Goal: Task Accomplishment & Management: Complete application form

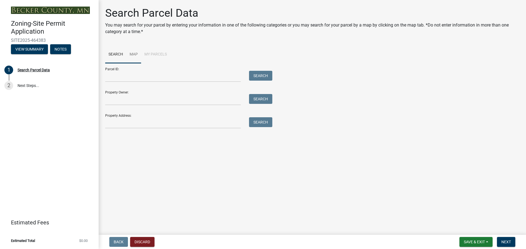
click at [141, 64] on link "Map" at bounding box center [133, 55] width 15 height 18
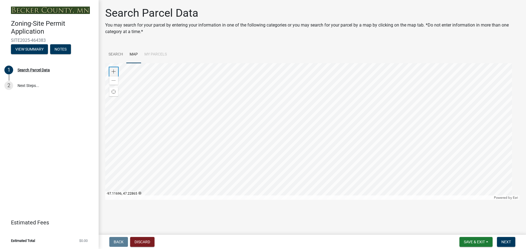
click at [118, 76] on div "Zoom in" at bounding box center [113, 71] width 9 height 9
click at [291, 105] on div at bounding box center [312, 131] width 414 height 137
click at [115, 74] on span at bounding box center [113, 72] width 4 height 4
click at [235, 106] on div at bounding box center [312, 131] width 414 height 137
click at [115, 74] on span at bounding box center [113, 72] width 4 height 4
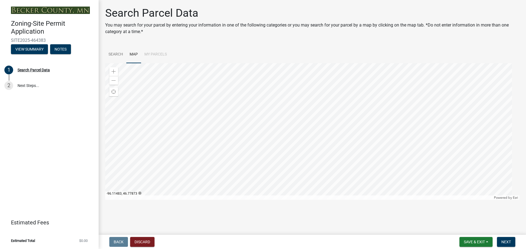
click at [249, 107] on div at bounding box center [312, 131] width 414 height 137
click at [118, 76] on div "Zoom in" at bounding box center [113, 71] width 9 height 9
click at [298, 136] on div at bounding box center [312, 131] width 414 height 137
click at [116, 74] on span at bounding box center [113, 72] width 4 height 4
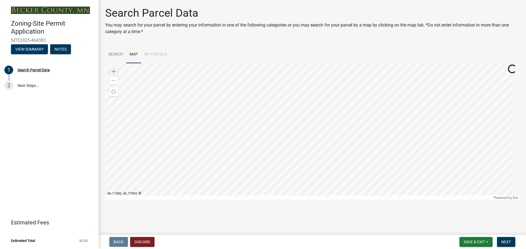
click at [110, 86] on div at bounding box center [312, 131] width 414 height 137
click at [118, 76] on div "Zoom in" at bounding box center [113, 71] width 9 height 9
click at [282, 136] on div at bounding box center [312, 131] width 414 height 137
click at [113, 74] on span at bounding box center [113, 72] width 4 height 4
click at [273, 163] on div at bounding box center [312, 131] width 414 height 137
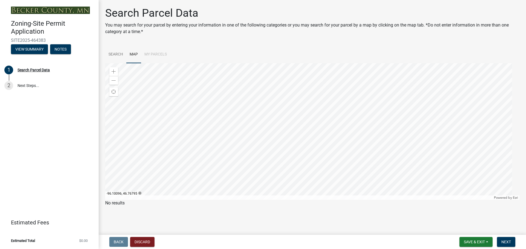
click at [249, 154] on div at bounding box center [312, 131] width 414 height 137
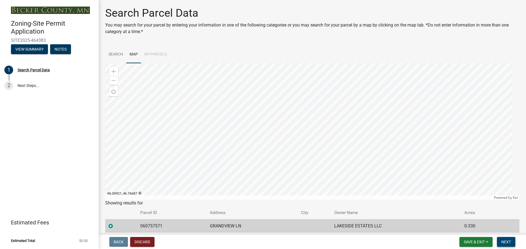
click at [501, 240] on span "Next" at bounding box center [506, 242] width 10 height 4
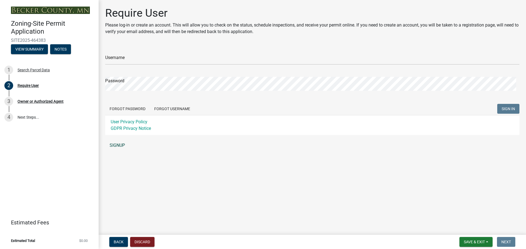
click at [128, 151] on link "SIGNUP" at bounding box center [312, 145] width 414 height 11
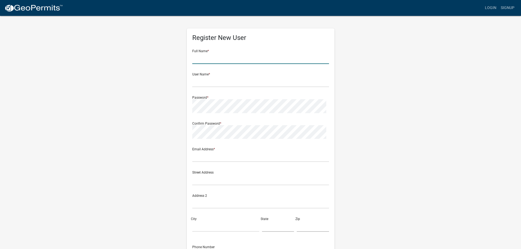
click at [213, 64] on input "text" at bounding box center [260, 58] width 137 height 11
click at [227, 64] on input "text" at bounding box center [260, 58] width 137 height 11
type input "b"
type input "[PERSON_NAME]"
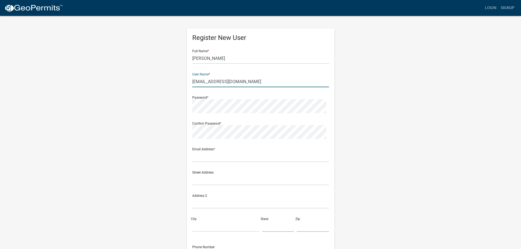
type input "husebyhomesnd@gmail.com"
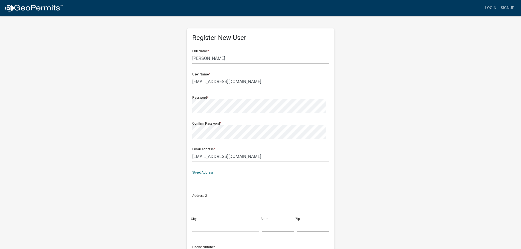
click at [234, 186] on input "text" at bounding box center [260, 179] width 137 height 11
type input "7411 Elm Ct"
type input "Horace"
type input "ND"
type input "58047-9536"
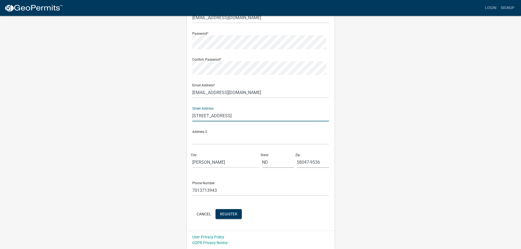
scroll to position [131, 0]
click at [226, 185] on input "7013713943" at bounding box center [260, 190] width 137 height 11
type input "7017153147"
click at [242, 209] on button "Register" at bounding box center [229, 214] width 26 height 10
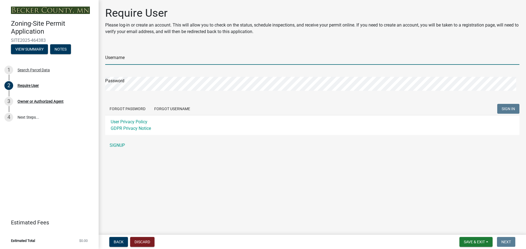
click at [148, 65] on input "Username" at bounding box center [312, 59] width 414 height 11
type input "husebyhomesnd@gmail.com"
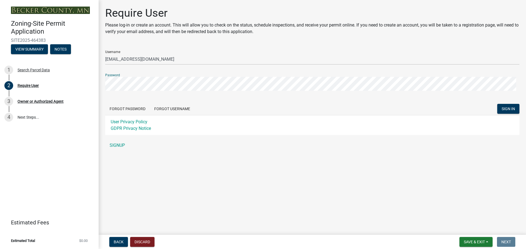
click at [497, 104] on button "SIGN IN" at bounding box center [508, 109] width 22 height 10
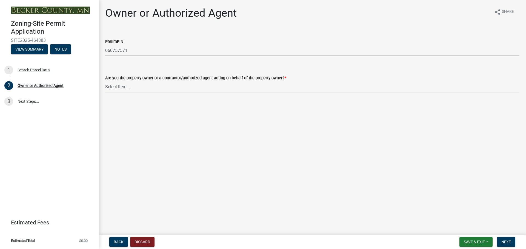
click at [146, 93] on select "Select Item... Property Owner Authorized Agent" at bounding box center [312, 86] width 414 height 11
click at [107, 93] on select "Select Item... Property Owner Authorized Agent" at bounding box center [312, 86] width 414 height 11
select select "059d621c-7166-4fbc-97da-2eca626821a9"
click at [506, 240] on span "Next" at bounding box center [506, 242] width 10 height 4
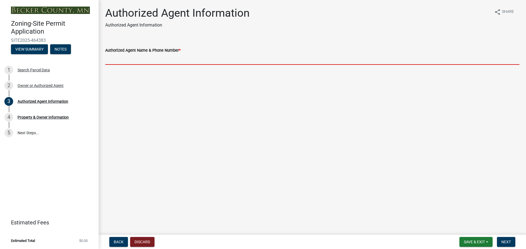
click at [151, 65] on input "Authorized Agent Name & Phone Number *" at bounding box center [312, 59] width 414 height 11
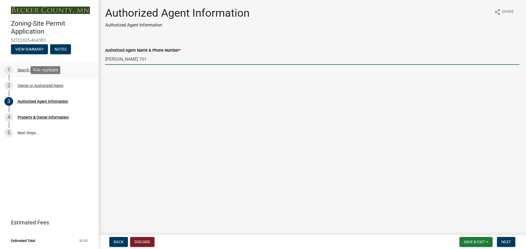
drag, startPoint x: 164, startPoint y: 75, endPoint x: 59, endPoint y: 81, distance: 105.0
click at [60, 81] on div "Zoning-Site Permit Application SITE2025-464383 View Summary Notes 1 Search Parc…" at bounding box center [263, 124] width 526 height 249
type input "[PERSON_NAME] [PHONE_NUMBER]"
click at [506, 243] on span "Next" at bounding box center [506, 242] width 10 height 4
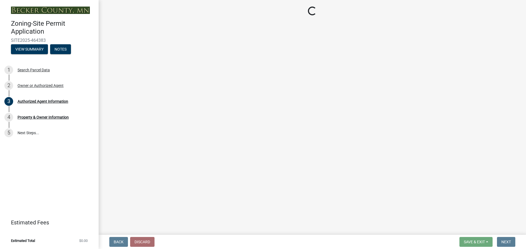
select select "2da4ad59-79e4-4897-a878-b9bb9cb10a27"
select select "951686c9-9b01-4b62-9d6a-ea2b084c9c47"
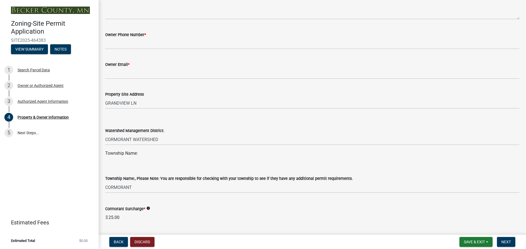
scroll to position [164, 0]
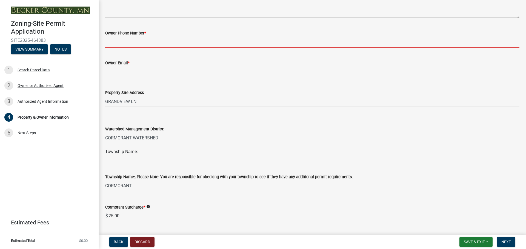
click at [145, 48] on input "Owner Phone Number *" at bounding box center [312, 41] width 414 height 11
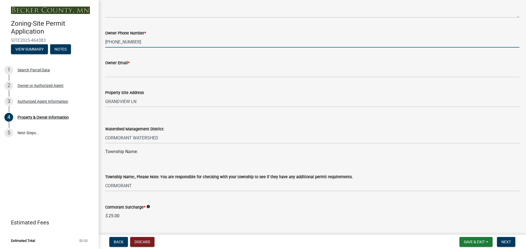
type input "[PHONE_NUMBER]"
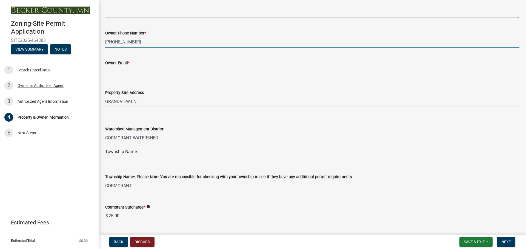
click at [201, 77] on input "Owner Email *" at bounding box center [312, 71] width 414 height 11
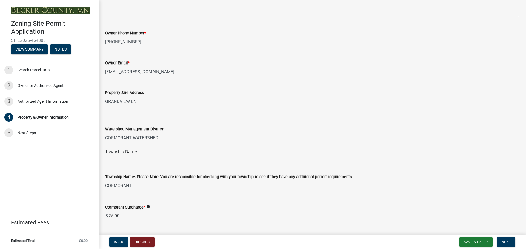
type input "[EMAIL_ADDRESS][DOMAIN_NAME]"
click at [210, 96] on div "Property Site Address" at bounding box center [312, 93] width 414 height 7
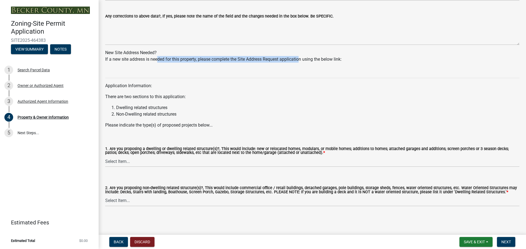
scroll to position [575, 0]
drag, startPoint x: 177, startPoint y: 146, endPoint x: 386, endPoint y: 138, distance: 209.5
click at [355, 129] on div "Application Information: There are two sections to this application: Dwelling r…" at bounding box center [312, 98] width 414 height 62
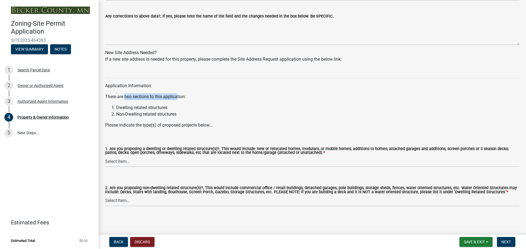
drag, startPoint x: 138, startPoint y: 116, endPoint x: 197, endPoint y: 115, distance: 59.1
click at [197, 100] on p "There are two sections to this application:" at bounding box center [312, 97] width 414 height 7
drag, startPoint x: 146, startPoint y: 130, endPoint x: 181, endPoint y: 130, distance: 34.8
click at [181, 111] on li "Dwelling related structures" at bounding box center [317, 108] width 403 height 7
drag, startPoint x: 162, startPoint y: 140, endPoint x: 185, endPoint y: 140, distance: 22.7
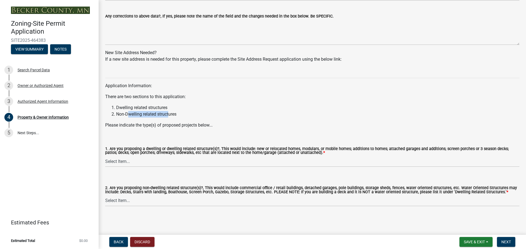
click at [185, 118] on li "Non-Dwelling related structures" at bounding box center [317, 114] width 403 height 7
drag, startPoint x: 122, startPoint y: 151, endPoint x: 224, endPoint y: 151, distance: 102.4
click at [224, 129] on p "Please indicate the type(s) of proposed projects below..." at bounding box center [312, 125] width 414 height 7
drag, startPoint x: 157, startPoint y: 128, endPoint x: 278, endPoint y: 128, distance: 120.7
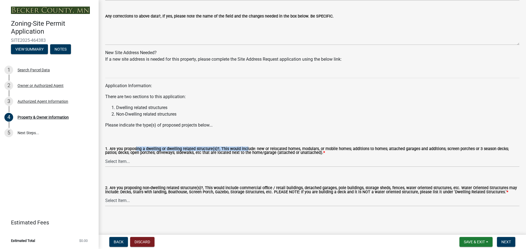
click at [278, 147] on label "1. Are you proposing a dwelling or dwelling related structure(s)?, This would i…" at bounding box center [312, 151] width 414 height 8
click at [177, 156] on select "Select Item... Yes No" at bounding box center [312, 161] width 414 height 11
click at [178, 147] on label "1. Are you proposing a dwelling or dwelling related structure(s)?, This would i…" at bounding box center [312, 151] width 414 height 8
click at [178, 156] on select "Select Item... Yes No" at bounding box center [312, 161] width 414 height 11
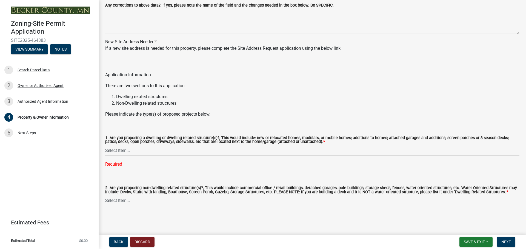
click at [128, 145] on select "Select Item... Yes No" at bounding box center [312, 150] width 414 height 11
click at [107, 145] on select "Select Item... Yes No" at bounding box center [312, 150] width 414 height 11
select select "f87eba17-8ed9-4ad8-aefc-fe36a3f3544b"
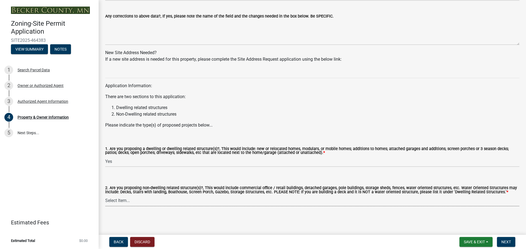
click at [154, 200] on select "Select Item... Yes No" at bounding box center [312, 200] width 414 height 11
click at [107, 195] on select "Select Item... Yes No" at bounding box center [312, 200] width 414 height 11
select select "393a978c-6bd5-4cb2-a6a0-db6feb8732b8"
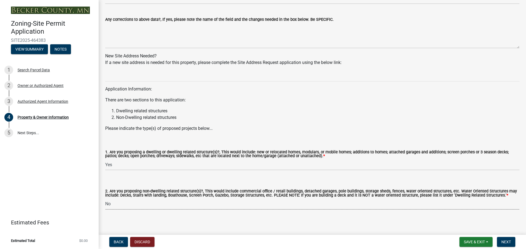
scroll to position [431, 0]
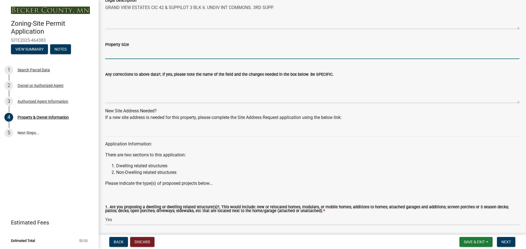
click at [121, 59] on input "Property Size" at bounding box center [312, 53] width 414 height 11
type input "14,440 sf lot +shared common area"
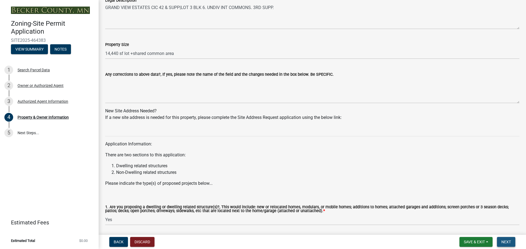
click at [508, 239] on button "Next" at bounding box center [506, 242] width 18 height 10
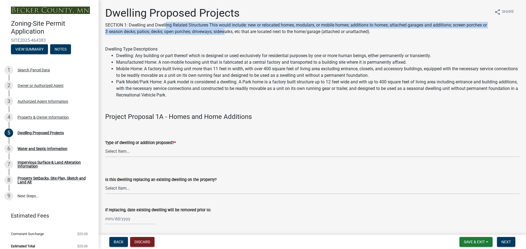
drag, startPoint x: 183, startPoint y: 32, endPoint x: 377, endPoint y: 37, distance: 194.4
click at [377, 35] on p "SECTION 1: Dwelling and Dwelling Related Structures This would include: new or …" at bounding box center [297, 28] width 384 height 13
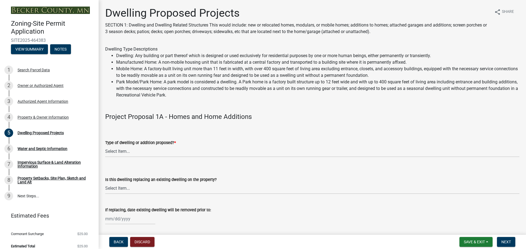
click at [228, 35] on p "SECTION 1: Dwelling and Dwelling Related Structures This would include: new or …" at bounding box center [297, 28] width 384 height 13
drag, startPoint x: 141, startPoint y: 78, endPoint x: 258, endPoint y: 85, distance: 116.8
click at [268, 59] on li "Dwelling: Any building or part thereof which is designed or used exclusively fo…" at bounding box center [317, 56] width 403 height 7
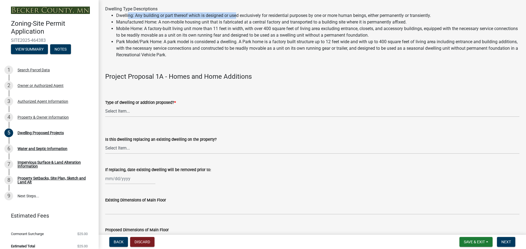
scroll to position [55, 0]
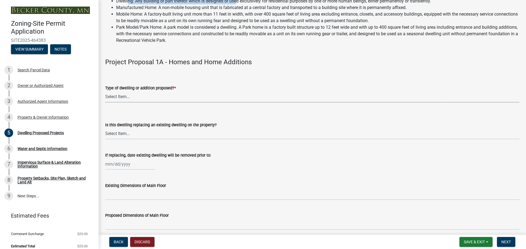
click at [137, 103] on select "Select Item... N/A - Not a dwelling New Home-Onsite Construction New Modular (E…" at bounding box center [312, 96] width 414 height 11
click at [107, 103] on select "Select Item... N/A - Not a dwelling New Home-Onsite Construction New Modular (E…" at bounding box center [312, 96] width 414 height 11
select select "5b8abcc6-67f7-49fb-8f25-c295ccc2b339"
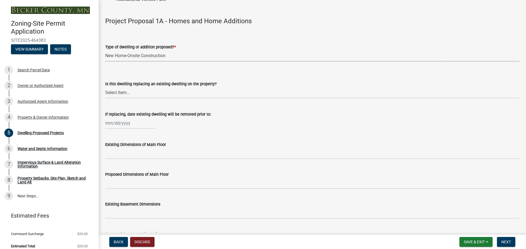
scroll to position [110, 0]
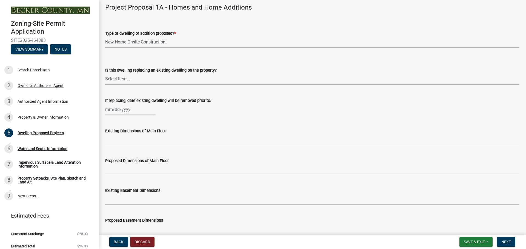
click at [196, 85] on select "Select Item... N/A Yes No" at bounding box center [312, 79] width 414 height 11
click at [107, 85] on select "Select Item... N/A Yes No" at bounding box center [312, 79] width 414 height 11
select select "566f81cc-4b3f-4ecb-9f16-a2b313352c61"
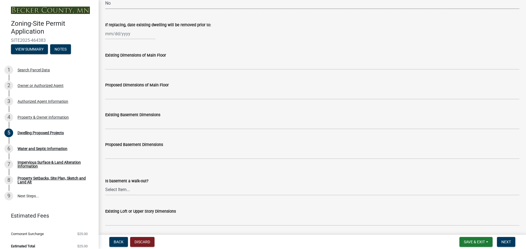
scroll to position [192, 0]
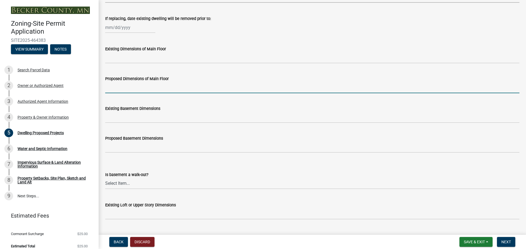
click at [131, 93] on input "Proposed Dimensions of Main Floor" at bounding box center [312, 87] width 414 height 11
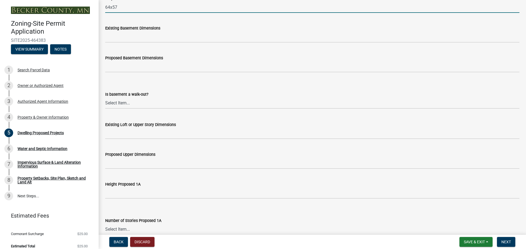
scroll to position [274, 0]
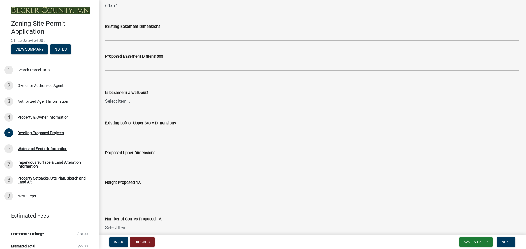
type input "64x57"
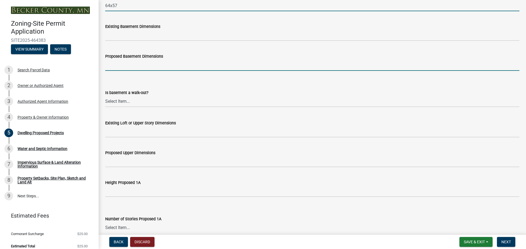
click at [148, 71] on input "Proposed Basement Dimensions" at bounding box center [312, 65] width 414 height 11
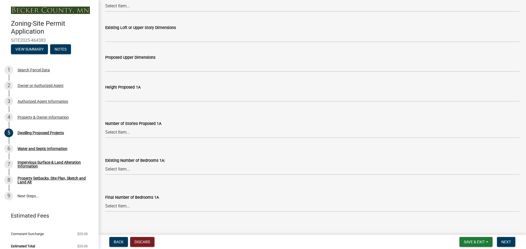
scroll to position [383, 0]
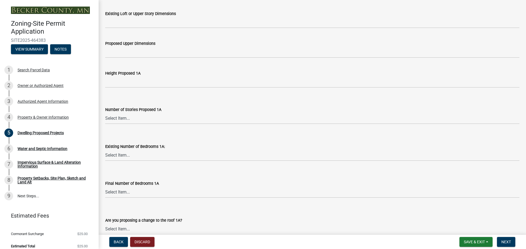
type input "na"
drag, startPoint x: 124, startPoint y: 110, endPoint x: 185, endPoint y: 115, distance: 61.0
select select "f4ae0446-41fa-4afd-99aa-409617c58827"
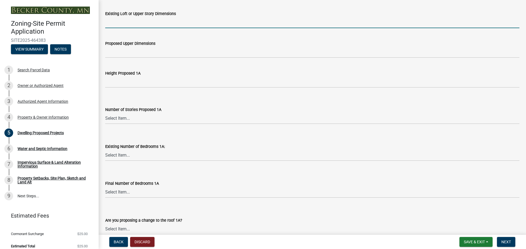
drag, startPoint x: 158, startPoint y: 149, endPoint x: 151, endPoint y: 157, distance: 10.9
click at [158, 28] on input "Existing Loft or Upper Story Dimensions" at bounding box center [312, 22] width 414 height 11
type input "NA"
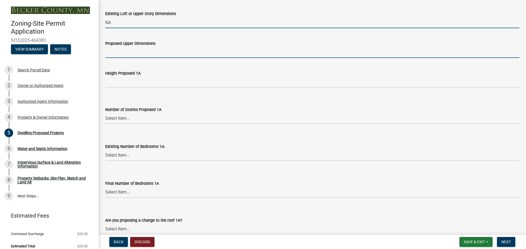
click at [149, 58] on input "Proposed Upper Dimensions" at bounding box center [312, 52] width 414 height 11
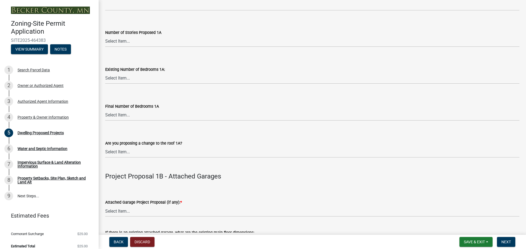
scroll to position [465, 0]
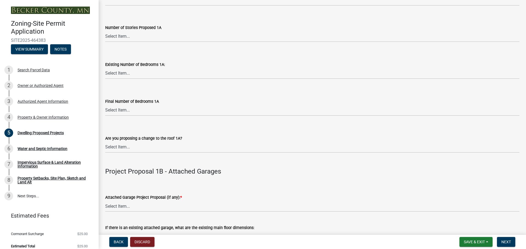
type input "NA"
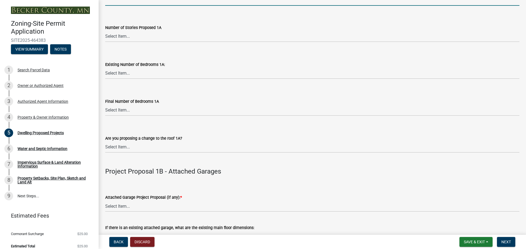
click at [136, 6] on input "Height Proposed 1A" at bounding box center [312, 0] width 414 height 11
type input "25"
click at [119, 42] on select "Select Item... N/A 1 1.25 1.5 1.75 2 2.25 2.5" at bounding box center [312, 36] width 414 height 11
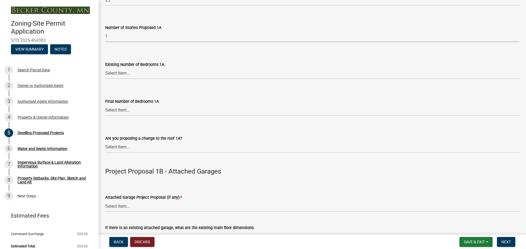
click at [107, 42] on select "Select Item... N/A 1 1.25 1.5 1.75 2 2.25 2.5" at bounding box center [312, 36] width 414 height 11
select select "4f5e2784-8c40-49a3-b0e9-8f1a3cbab4f4"
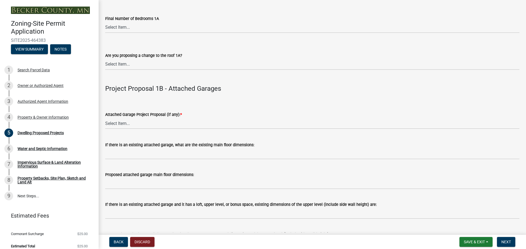
scroll to position [575, 0]
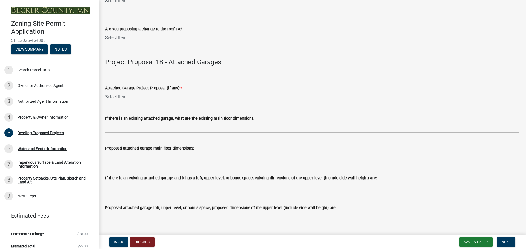
type input "25' to peak"
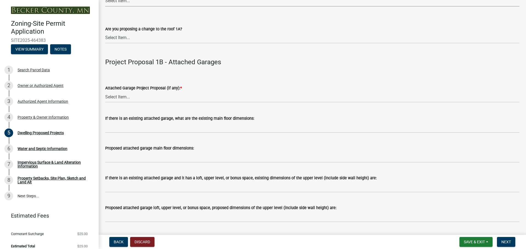
click at [137, 7] on select "Select Item... 0 1 2 3 4 5 6 7 8" at bounding box center [312, 0] width 414 height 11
click at [107, 7] on select "Select Item... 0 1 2 3 4 5 6 7 8" at bounding box center [312, 0] width 414 height 11
select select "247d334f-ddb5-435c-9042-0e10186c5422"
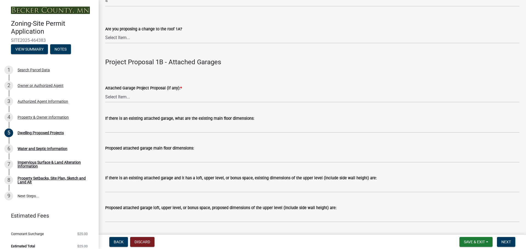
select select "a045e8de-0125-48b5-a52c-0705e3235ca5"
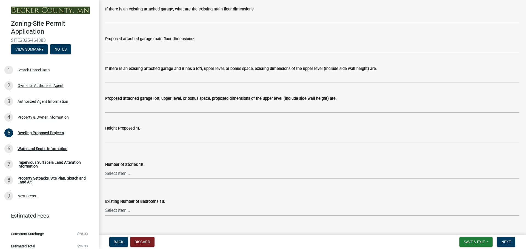
scroll to position [712, 0]
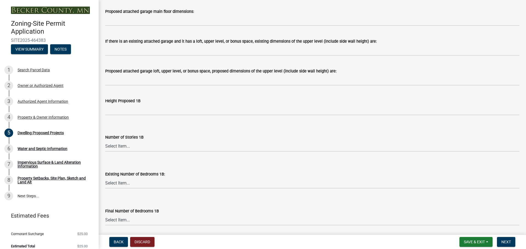
select select "c6a0a915-8859-4117-97a8-42e675f9bace"
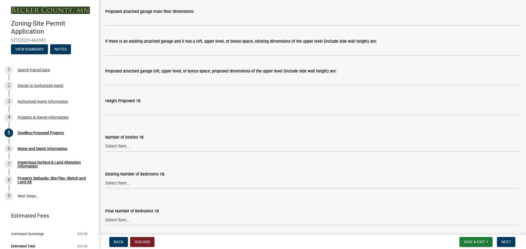
select select "638dddef-31f4-4d73-b0b5-0ffc7b344434"
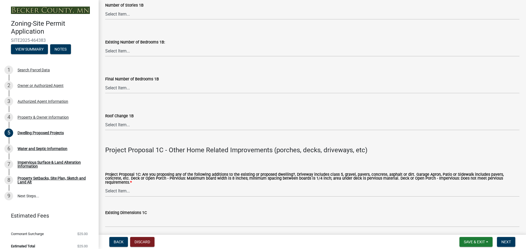
scroll to position [849, 0]
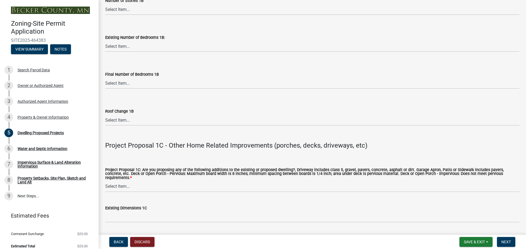
type input "35x24"
type input "NA"
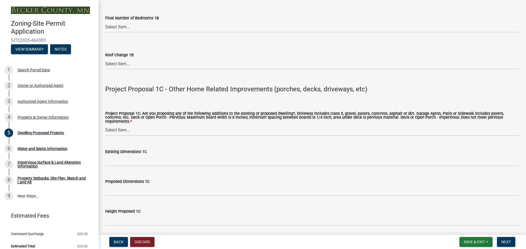
scroll to position [931, 0]
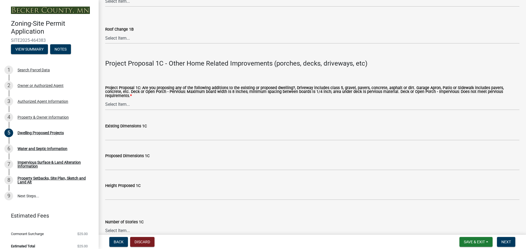
type input "S"
type input "25 to peak"
drag, startPoint x: 120, startPoint y: 163, endPoint x: 146, endPoint y: 163, distance: 26.3
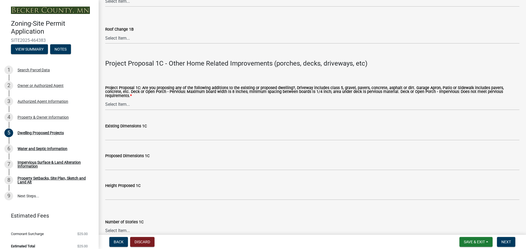
select select "43dc438e-12cf-4fa6-b4ef-a236ffc627d7"
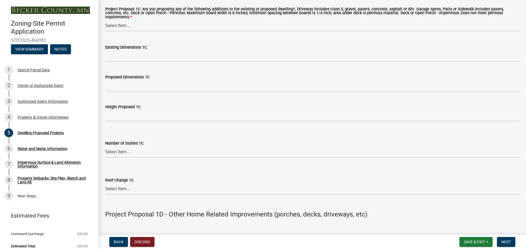
scroll to position [1013, 0]
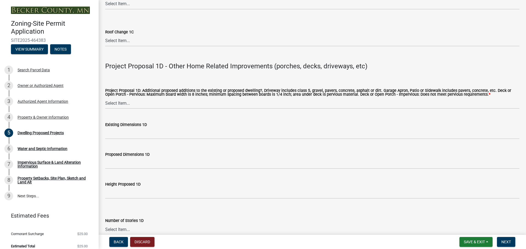
scroll to position [1177, 0]
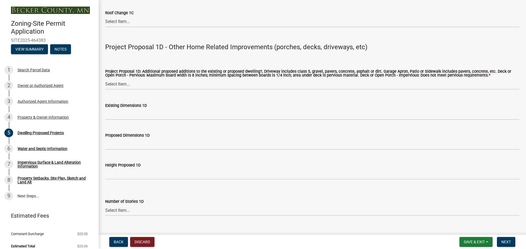
drag, startPoint x: 122, startPoint y: 117, endPoint x: 367, endPoint y: 117, distance: 245.6
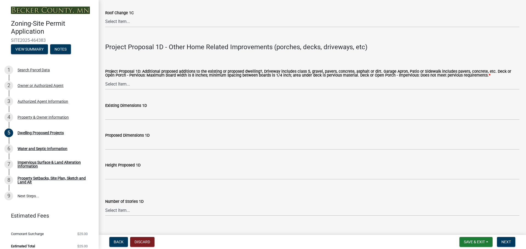
select select "92a0ce08-7963-4b1d-9a71-a10ef3c9fec5"
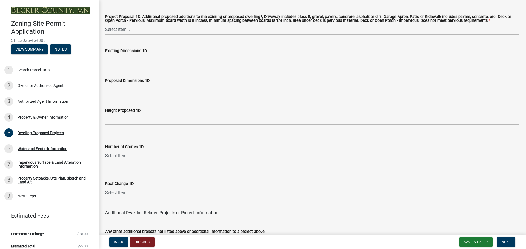
scroll to position [1259, 0]
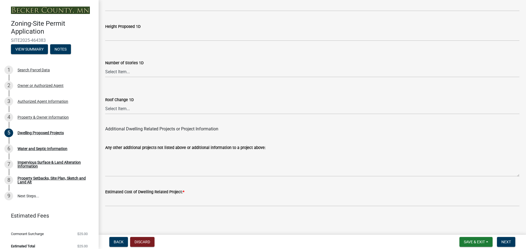
scroll to position [1478, 0]
type input "26x35"
select select "dc6230dd-bdad-407f-bef0-b6909629af6d"
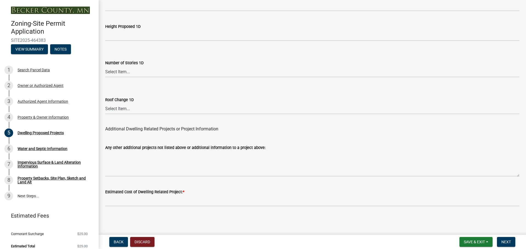
scroll to position [1533, 0]
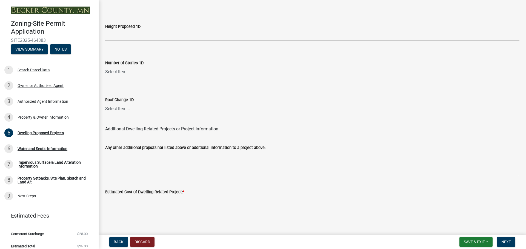
click at [131, 11] on input "Proposed Dimensions 1D" at bounding box center [312, 5] width 414 height 11
type input "20x14"
click at [132, 110] on select "Select Item... N/A Yes No" at bounding box center [312, 108] width 414 height 11
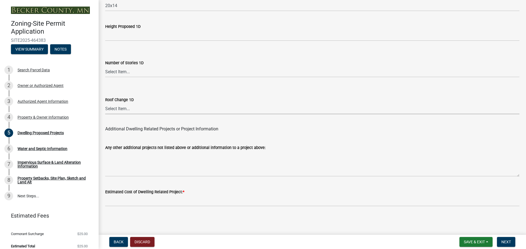
click at [132, 110] on select "Select Item... N/A Yes No" at bounding box center [312, 108] width 414 height 11
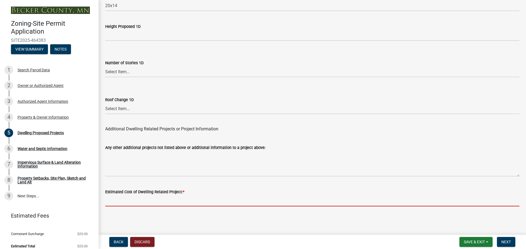
click at [141, 195] on input "text" at bounding box center [312, 200] width 414 height 11
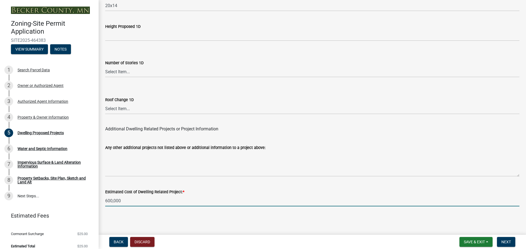
type input "600000"
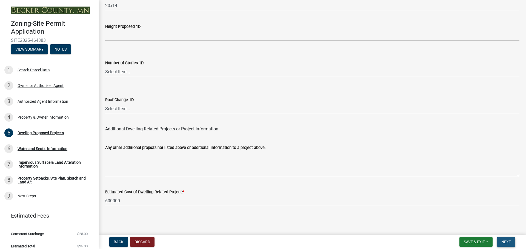
click at [501, 241] on span "Next" at bounding box center [506, 242] width 10 height 4
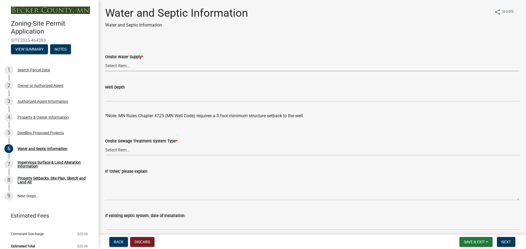
click at [155, 71] on select "Select Item... Well New Well to be Installed Attached to City Water System No o…" at bounding box center [312, 65] width 414 height 11
click at [107, 71] on select "Select Item... Well New Well to be Installed Attached to City Water System No o…" at bounding box center [312, 65] width 414 height 11
select select "295c6ba3-00c2-4229-aea3-8b4be6316de8"
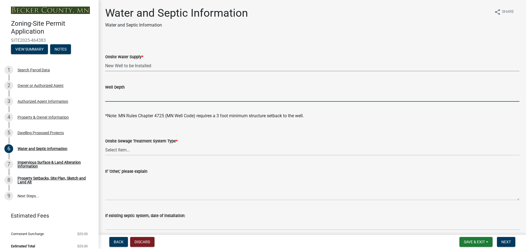
click at [149, 102] on input "Well Depth" at bounding box center [312, 96] width 414 height 11
click at [135, 156] on select "Select Item... No existing or proposed septic Proposed New or Corrected Septic …" at bounding box center [312, 150] width 414 height 11
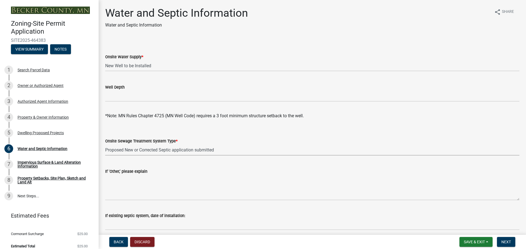
click at [107, 156] on select "Select Item... No existing or proposed septic Proposed New or Corrected Septic …" at bounding box center [312, 150] width 414 height 11
select select "4828487e-2007-429b-991d-671fae0459c9"
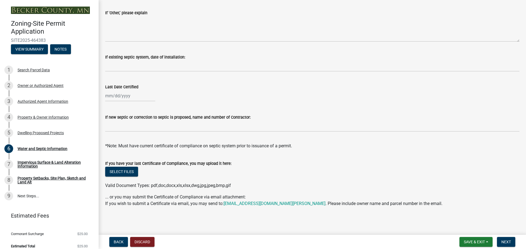
scroll to position [219, 0]
drag, startPoint x: 139, startPoint y: 126, endPoint x: 259, endPoint y: 126, distance: 120.2
click at [250, 120] on label "If new septic or correction to septic is proposed, name and number of Contracto…" at bounding box center [177, 118] width 145 height 4
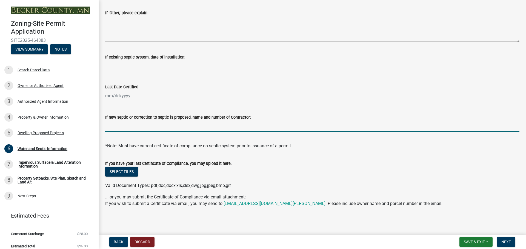
click at [293, 132] on input "If new septic or correction to septic is proposed, name and number of Contracto…" at bounding box center [312, 126] width 414 height 11
click at [350, 178] on div "Select files" at bounding box center [312, 172] width 414 height 11
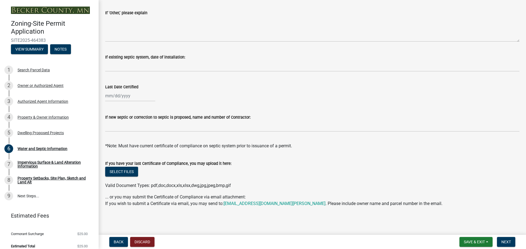
scroll to position [252, 0]
click at [503, 242] on span "Next" at bounding box center [506, 242] width 10 height 4
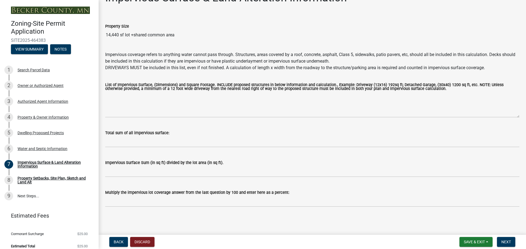
scroll to position [86, 0]
drag, startPoint x: 178, startPoint y: 188, endPoint x: 298, endPoint y: 185, distance: 119.9
click at [289, 191] on label "Multiply the impervious lot coverage answer from the last question by 100 and e…" at bounding box center [197, 193] width 184 height 4
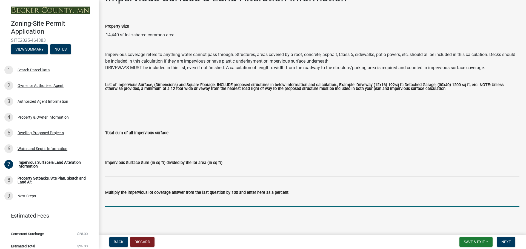
click at [247, 197] on input "Multiply the impervious lot coverage answer from the last question by 100 and e…" at bounding box center [312, 201] width 414 height 11
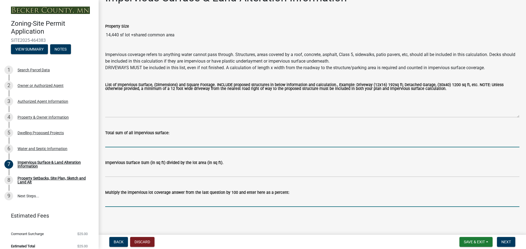
click at [146, 136] on input "Total sum of all impervious surface:" at bounding box center [312, 141] width 414 height 11
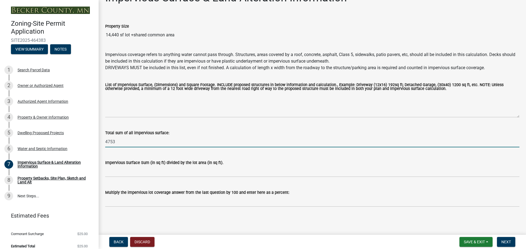
type input "4753"
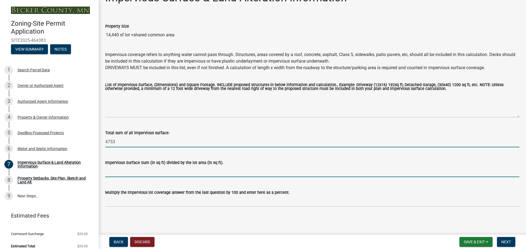
click at [159, 166] on input "Impervious Surface Sum (in sq ft) divided by the lot area (in sq ft)." at bounding box center [312, 171] width 414 height 11
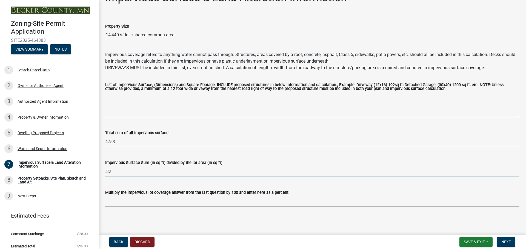
type input ".32"
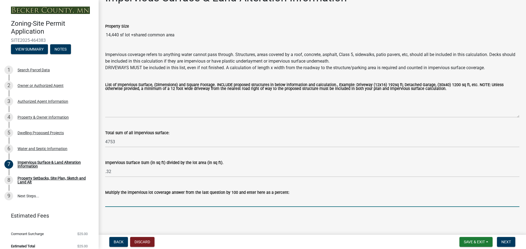
click at [269, 199] on input "Multiply the impervious lot coverage answer from the last question by 100 and e…" at bounding box center [312, 201] width 414 height 11
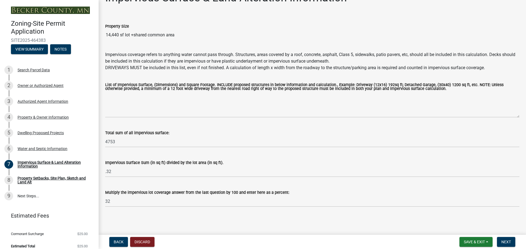
drag, startPoint x: 291, startPoint y: 214, endPoint x: 294, endPoint y: 214, distance: 3.3
click at [291, 214] on div "Impervious Surface & Land Alteration Information share Share Property Size 14,4…" at bounding box center [312, 103] width 422 height 225
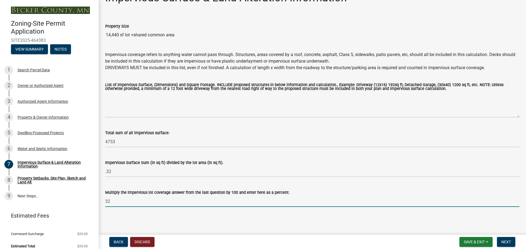
click at [137, 197] on input "32" at bounding box center [312, 201] width 414 height 11
click at [162, 198] on input "32 (plus common area of development)" at bounding box center [312, 201] width 414 height 11
type input "32 (plus common area fraction of development)"
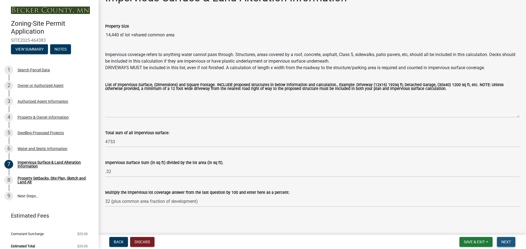
click at [501, 242] on span "Next" at bounding box center [506, 242] width 10 height 4
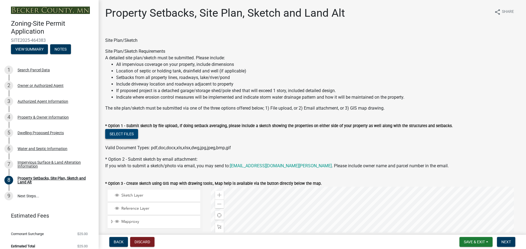
click at [138, 139] on button "Select files" at bounding box center [121, 134] width 33 height 10
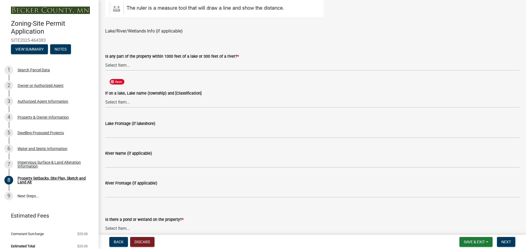
scroll to position [411, 0]
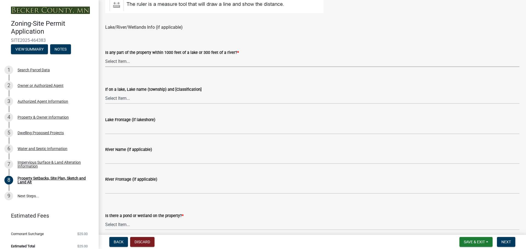
click at [149, 67] on select "Select Item... Shoreland-Riparian (Property is bordering a lake, river or strea…" at bounding box center [312, 61] width 414 height 11
click at [107, 67] on select "Select Item... Shoreland-Riparian (Property is bordering a lake, river or strea…" at bounding box center [312, 61] width 414 height 11
select select "bc359128-44fe-43a6-b559-d4174f4d38cf"
click at [148, 104] on select "Select Item... [GEOGRAPHIC_DATA] is not listed below [GEOGRAPHIC_DATA] ([GEOGRA…" at bounding box center [312, 98] width 414 height 11
click at [162, 104] on select "Select Item... [GEOGRAPHIC_DATA] is not listed below [GEOGRAPHIC_DATA] ([GEOGRA…" at bounding box center [312, 98] width 414 height 11
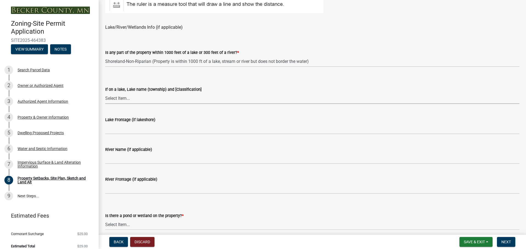
click at [162, 104] on select "Select Item... [GEOGRAPHIC_DATA] is not listed below [GEOGRAPHIC_DATA] ([GEOGRA…" at bounding box center [312, 98] width 414 height 11
click at [156, 104] on select "Select Item... [GEOGRAPHIC_DATA] is not listed below [GEOGRAPHIC_DATA] ([GEOGRA…" at bounding box center [312, 98] width 414 height 11
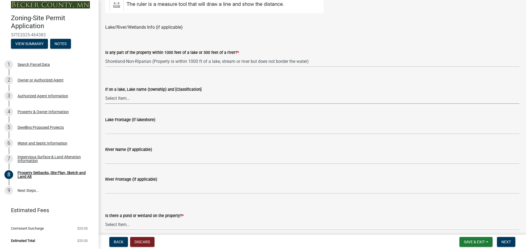
scroll to position [83, 0]
click at [157, 104] on select "Select Item... [GEOGRAPHIC_DATA] is not listed below [GEOGRAPHIC_DATA] ([GEOGRA…" at bounding box center [312, 98] width 414 height 11
select select "06f303b2-67da-46ad-9e12-034664c136e9"
click at [154, 104] on select "Select Item... [GEOGRAPHIC_DATA] is not listed below [GEOGRAPHIC_DATA] ([GEOGRA…" at bounding box center [312, 98] width 414 height 11
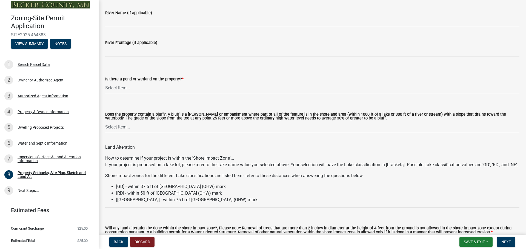
scroll to position [575, 0]
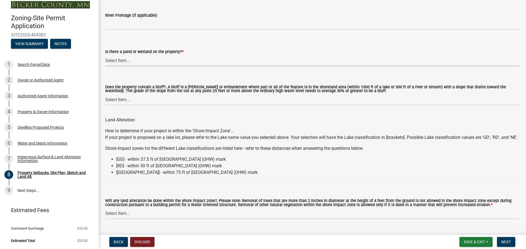
click at [180, 66] on select "Select Item... Yes No" at bounding box center [312, 60] width 414 height 11
click at [107, 66] on select "Select Item... Yes No" at bounding box center [312, 60] width 414 height 11
select select "fd58f24c-a096-4195-863e-b494ea1fd324"
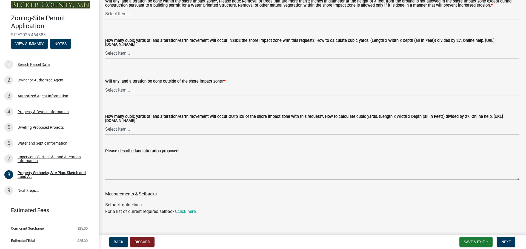
scroll to position [794, 0]
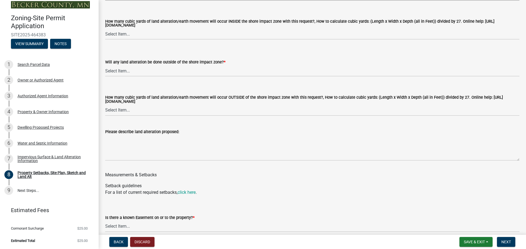
select select "e8ab2dc3-aa3f-46f3-9b4a-37eb25ad84af"
click at [133, 40] on select "Select Item... None 10 Cubic Yards or less 11-50 Cubic Yards Over 50 Cubic Yards" at bounding box center [312, 33] width 414 height 11
click at [107, 40] on select "Select Item... None 10 Cubic Yards or less 11-50 Cubic Yards Over 50 Cubic Yards" at bounding box center [312, 33] width 414 height 11
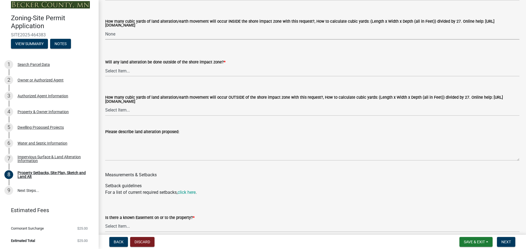
select select "27b2a8b4-abf6-463e-8c0c-7c5d2b4fe26f"
click at [503, 241] on span "Next" at bounding box center [506, 242] width 10 height 4
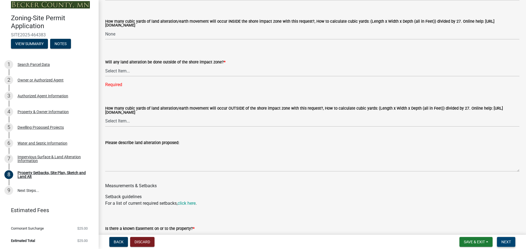
click at [501, 241] on span "Next" at bounding box center [506, 242] width 10 height 4
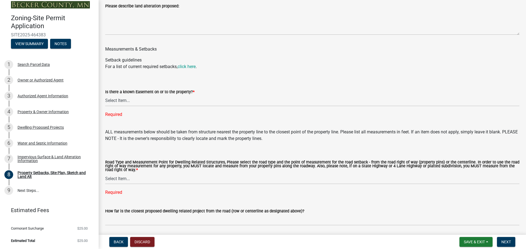
select select "b98836ba-4715-455d-97ab-be9a9df498a8"
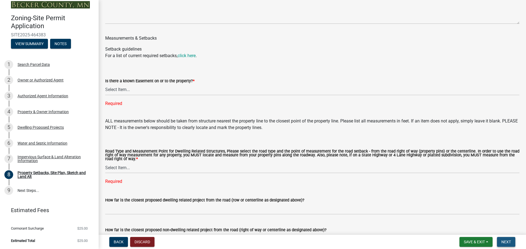
click at [505, 240] on span "Next" at bounding box center [506, 242] width 10 height 4
click at [503, 240] on span "Next" at bounding box center [506, 242] width 10 height 4
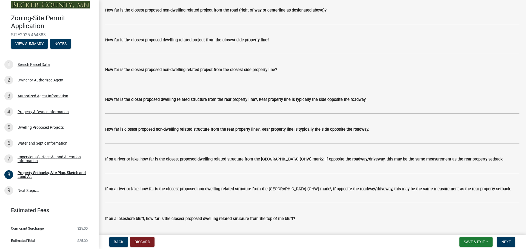
scroll to position [1177, 0]
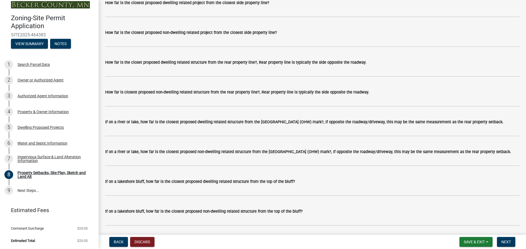
select select "288143c3-cc30-40f5-bb2a-2522511345b2"
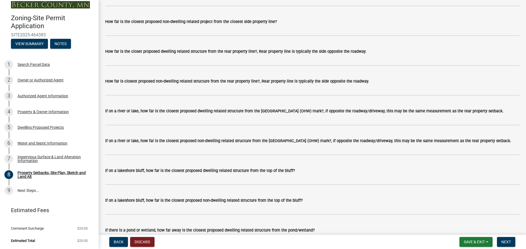
select select "ff457040-d2bf-49fa-a716-aef4a9c76f60"
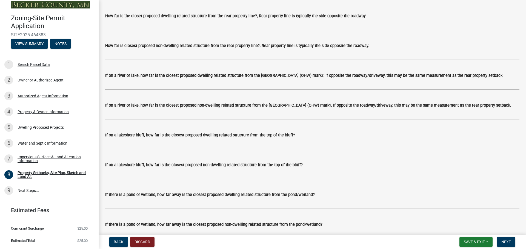
scroll to position [1232, 0]
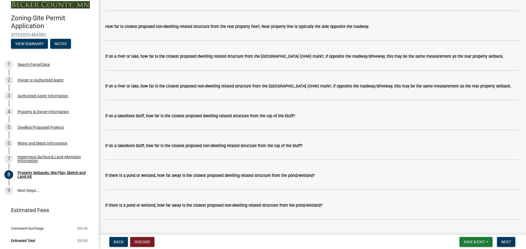
type input "25+"
type input "12'"
drag, startPoint x: 135, startPoint y: 163, endPoint x: 99, endPoint y: 167, distance: 36.9
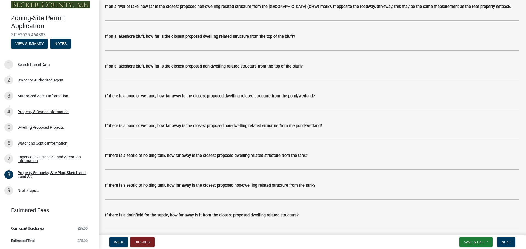
scroll to position [1314, 0]
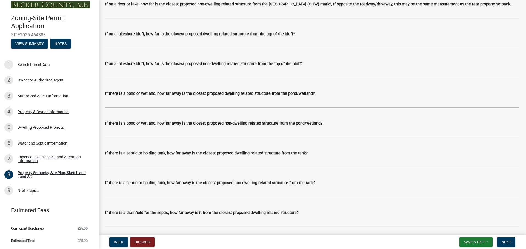
type input "12'"
drag, startPoint x: 132, startPoint y: 198, endPoint x: 151, endPoint y: 197, distance: 19.2
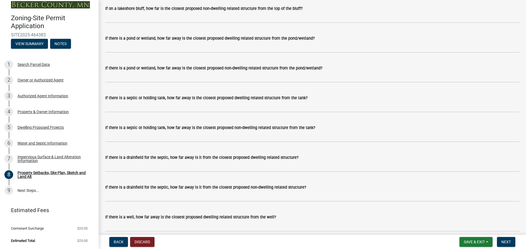
scroll to position [1369, 0]
drag, startPoint x: 120, startPoint y: 139, endPoint x: 70, endPoint y: 143, distance: 49.4
click at [73, 143] on div "Zoning-Site Permit Application SITE2025-464383 View Summary Notes 1 Search Parc…" at bounding box center [263, 124] width 526 height 249
type input "0"
type input "60"
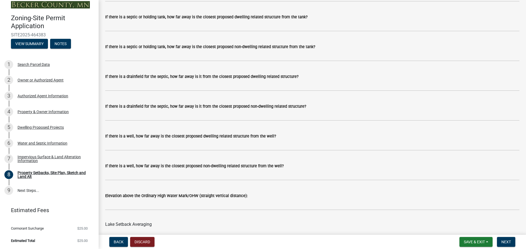
scroll to position [1451, 0]
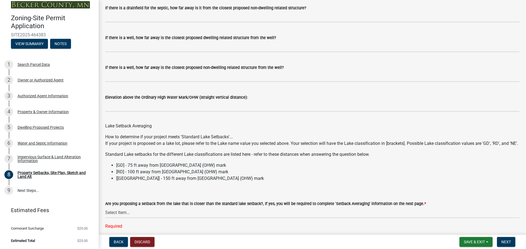
scroll to position [1615, 0]
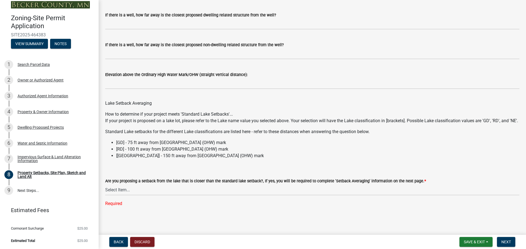
click at [351, 185] on select "Select Item... Yes No N/A" at bounding box center [312, 190] width 414 height 11
click at [107, 190] on select "Select Item... Yes No N/A" at bounding box center [312, 190] width 414 height 11
select select "19d13e65-c93d-443e-910a-7a17299544cc"
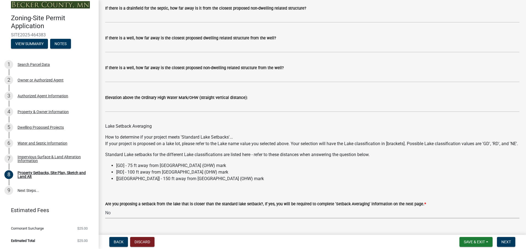
scroll to position [1568, 0]
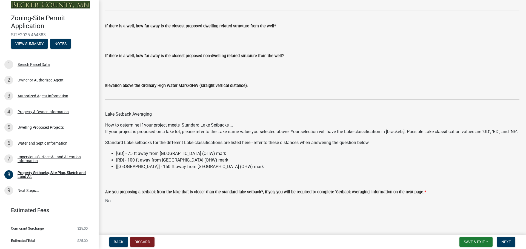
type input "157"
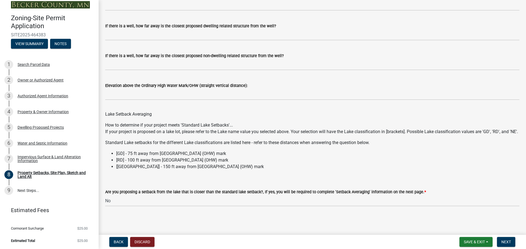
scroll to position [1869, 0]
drag, startPoint x: 501, startPoint y: 240, endPoint x: 510, endPoint y: 174, distance: 67.2
click at [510, 174] on wm-app "Zoning-Site Permit Application SITE2025-464383 View Summary Notes 1 Search Parc…" at bounding box center [263, 124] width 526 height 249
click at [504, 242] on span "Next" at bounding box center [506, 242] width 10 height 4
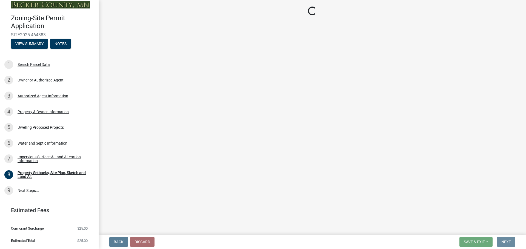
scroll to position [0, 0]
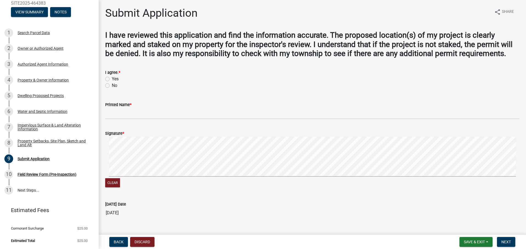
click at [112, 82] on label "Yes" at bounding box center [115, 79] width 7 height 7
click at [112, 79] on input "Yes" at bounding box center [114, 78] width 4 height 4
radio input "true"
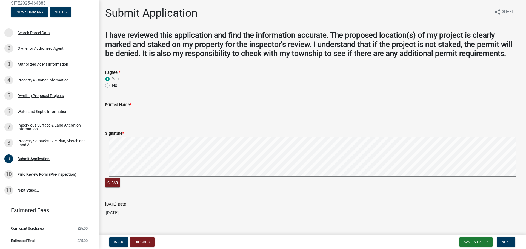
click at [138, 119] on input "Printed Name *" at bounding box center [312, 113] width 414 height 11
click at [143, 119] on input "Printed Name *" at bounding box center [312, 113] width 414 height 11
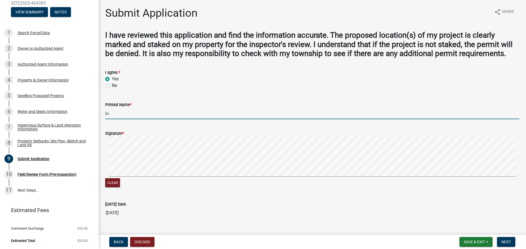
type input "b"
type input "[PERSON_NAME]"
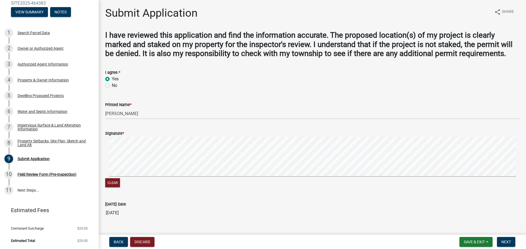
click at [124, 137] on div "Signature *" at bounding box center [312, 133] width 414 height 7
click at [502, 241] on span "Next" at bounding box center [506, 242] width 10 height 4
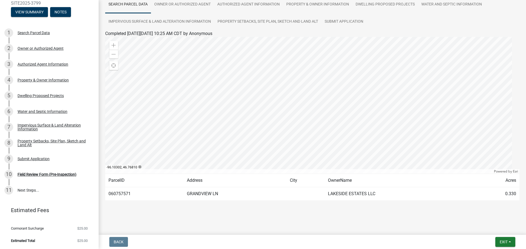
scroll to position [123, 0]
